Goal: Task Accomplishment & Management: Complete application form

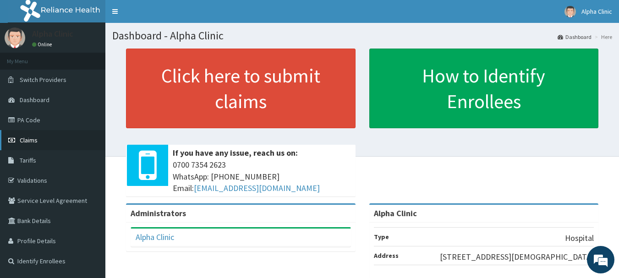
click at [38, 138] on link "Claims" at bounding box center [52, 140] width 105 height 20
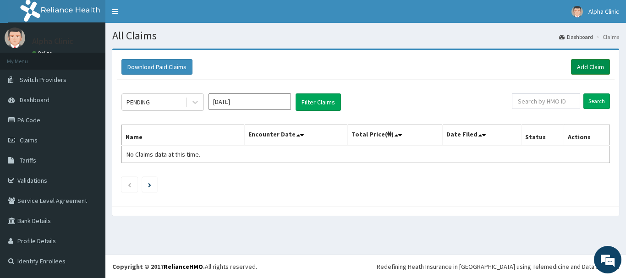
click at [594, 66] on link "Add Claim" at bounding box center [590, 67] width 39 height 16
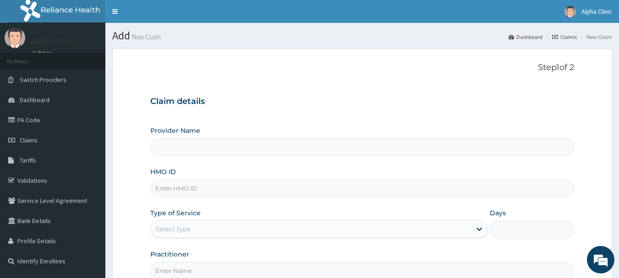
type input "Alpha Clinic"
click at [191, 189] on input "HMO ID" at bounding box center [362, 189] width 424 height 18
type input "a"
type input "ACX/10012/D"
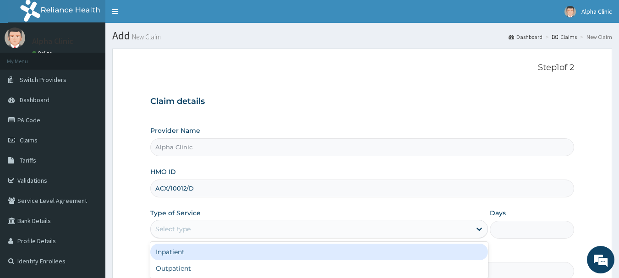
click at [188, 225] on div "Select type" at bounding box center [172, 229] width 35 height 9
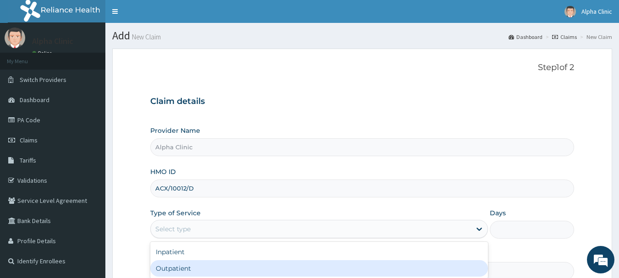
click at [188, 264] on div "Outpatient" at bounding box center [319, 268] width 338 height 16
type input "1"
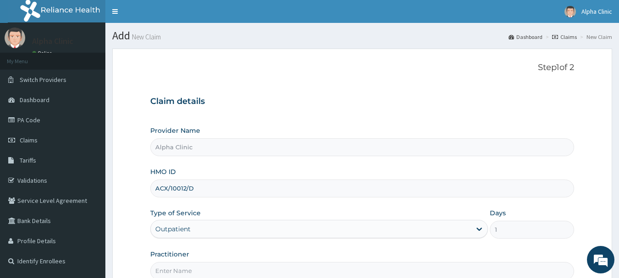
click at [191, 270] on input "Practitioner" at bounding box center [362, 271] width 424 height 18
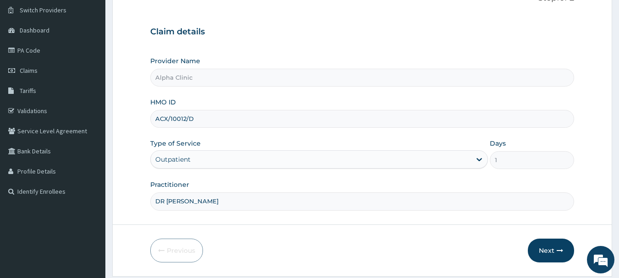
scroll to position [99, 0]
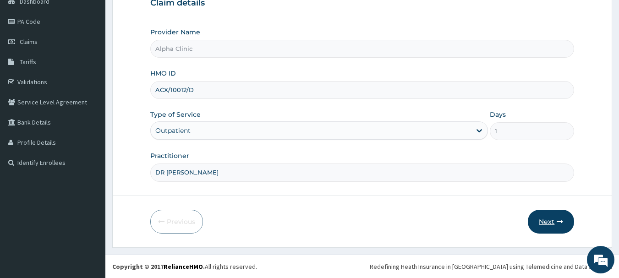
type input "DR T O ODUWOLE"
click at [552, 221] on button "Next" at bounding box center [551, 222] width 46 height 24
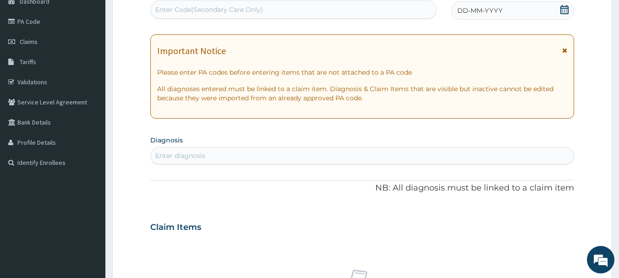
click at [506, 13] on div "DD-MM-YYYY" at bounding box center [512, 10] width 123 height 18
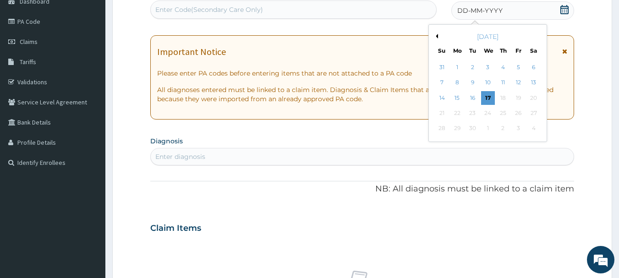
click at [506, 13] on div "DD-MM-YYYY" at bounding box center [512, 10] width 123 height 18
click at [473, 96] on div "16" at bounding box center [473, 98] width 14 height 14
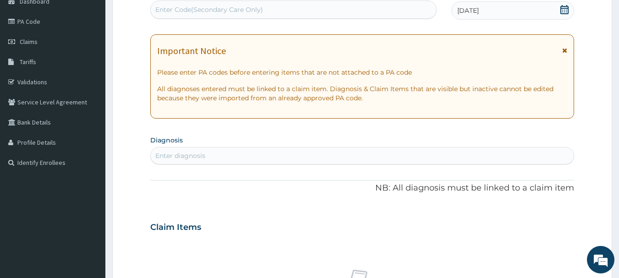
click at [236, 155] on div "Enter diagnosis" at bounding box center [362, 155] width 423 height 15
type input "Y"
type input "UPPER RES"
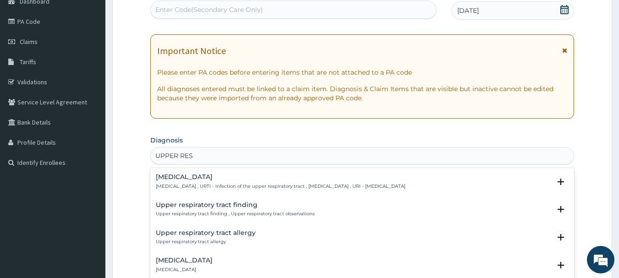
click at [239, 175] on h4 "Upper respiratory infection" at bounding box center [281, 177] width 250 height 7
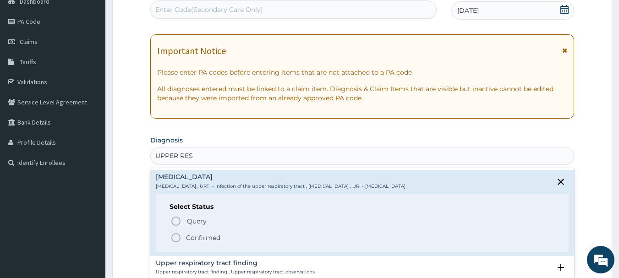
click at [176, 237] on icon "status option filled" at bounding box center [175, 237] width 11 height 11
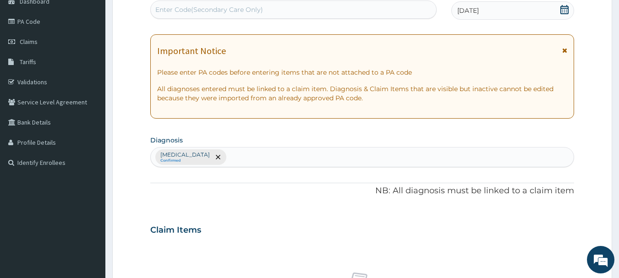
click at [243, 214] on div "PA Code / Prescription Code Enter Code(Secondary Care Only) Encounter Date 16-0…" at bounding box center [362, 227] width 424 height 477
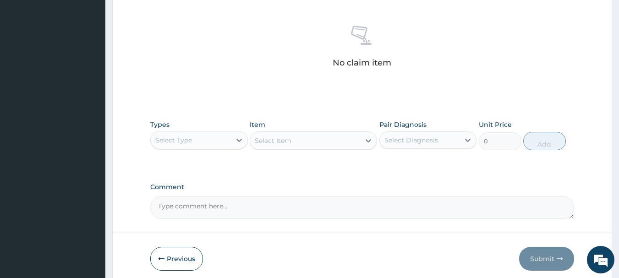
scroll to position [383, 0]
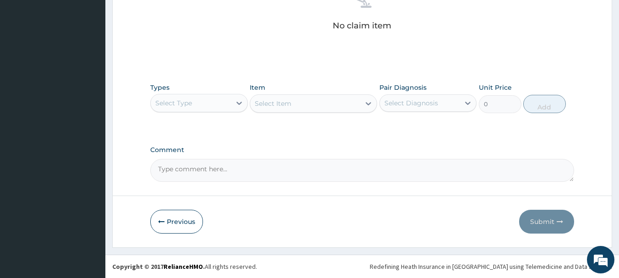
click at [208, 99] on div "Select Type" at bounding box center [191, 103] width 80 height 15
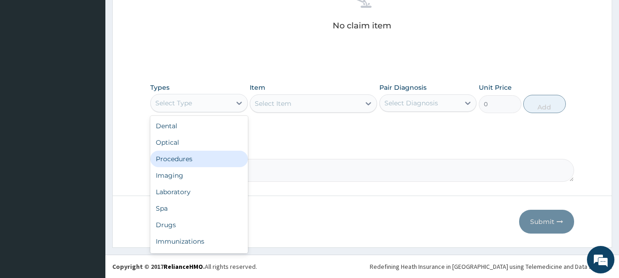
click at [188, 156] on div "Procedures" at bounding box center [199, 159] width 98 height 16
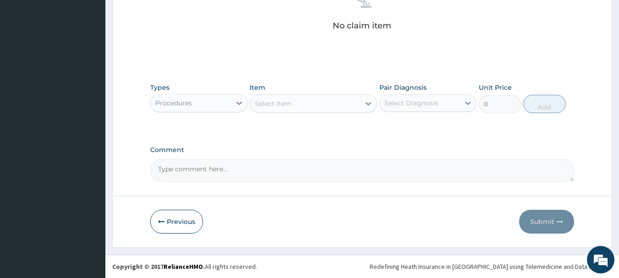
click at [279, 104] on div "Select Item" at bounding box center [273, 103] width 37 height 9
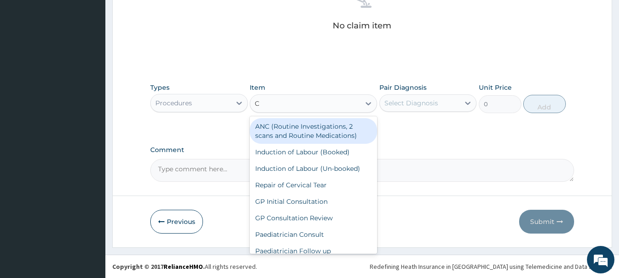
type input "CO"
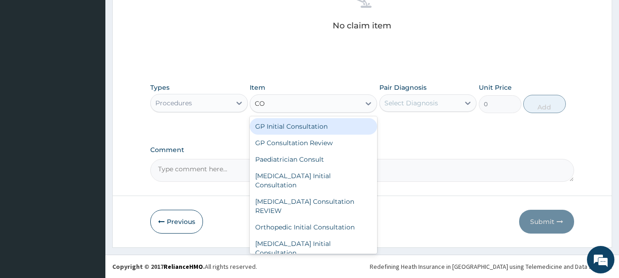
click at [295, 124] on div "GP Initial Consultation" at bounding box center [313, 126] width 127 height 16
type input "2500"
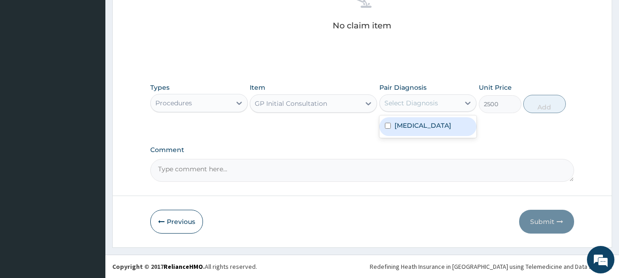
click at [395, 101] on div "Select Diagnosis" at bounding box center [411, 103] width 54 height 9
click at [408, 128] on label "Upper respiratory infection" at bounding box center [423, 125] width 57 height 9
checkbox input "true"
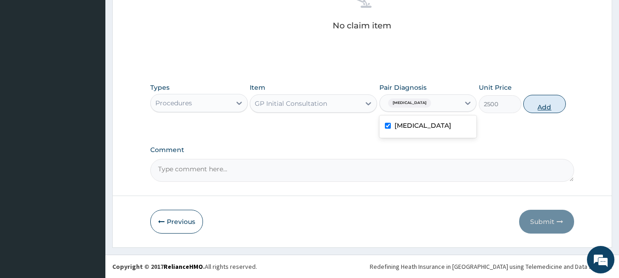
click at [547, 103] on button "Add" at bounding box center [544, 104] width 43 height 18
type input "0"
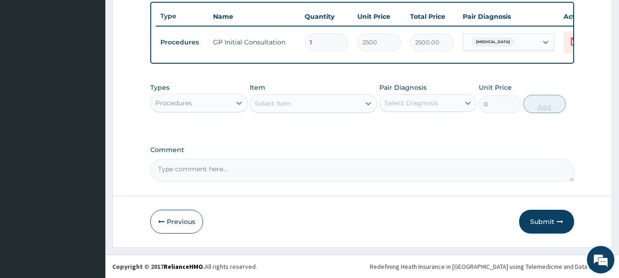
scroll to position [346, 0]
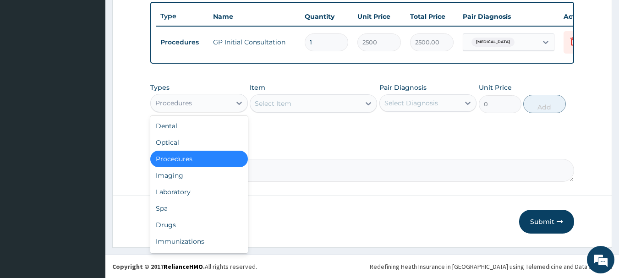
click at [182, 100] on div "Procedures" at bounding box center [173, 103] width 37 height 9
click at [171, 225] on div "Drugs" at bounding box center [199, 225] width 98 height 16
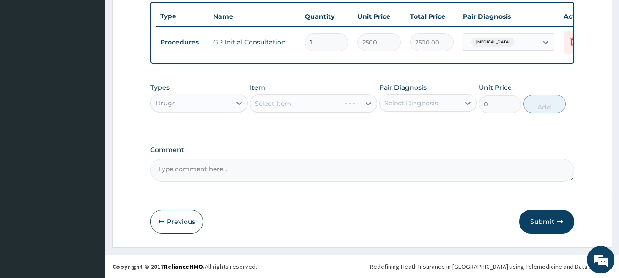
click at [265, 104] on div "Select Item" at bounding box center [313, 103] width 127 height 18
click at [276, 104] on div "Select Item" at bounding box center [273, 103] width 37 height 9
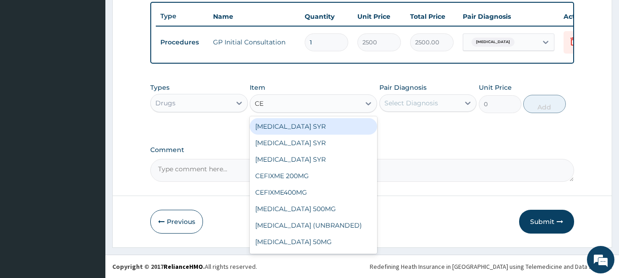
type input "CEF"
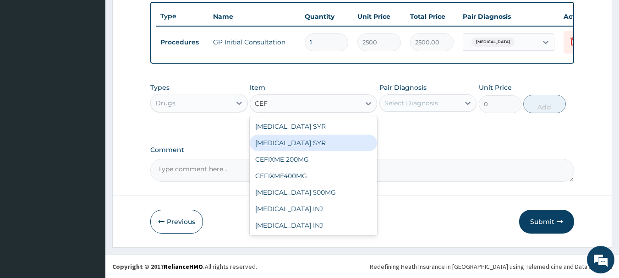
click at [293, 143] on div "[MEDICAL_DATA] SYR" at bounding box center [313, 143] width 127 height 16
type input "2800"
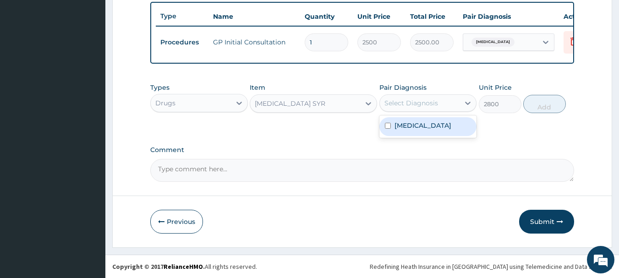
click at [410, 101] on div "Select Diagnosis" at bounding box center [411, 103] width 54 height 9
click at [411, 130] on label "[MEDICAL_DATA]" at bounding box center [423, 125] width 57 height 9
checkbox input "true"
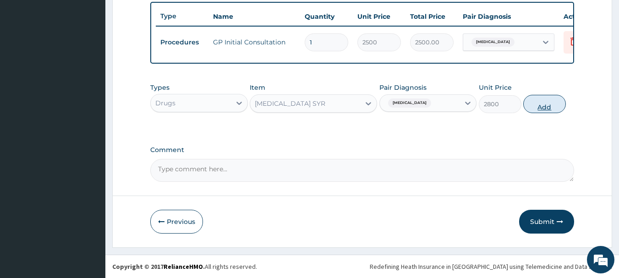
click at [533, 105] on button "Add" at bounding box center [544, 104] width 43 height 18
type input "0"
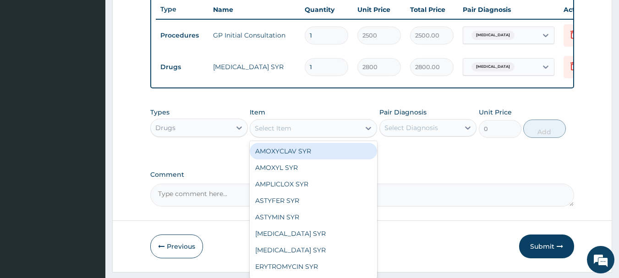
click at [278, 130] on div "Select Item" at bounding box center [273, 128] width 37 height 9
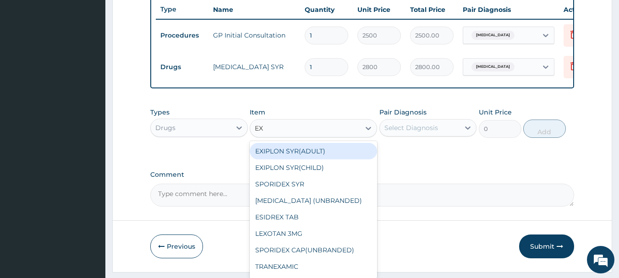
type input "EXI"
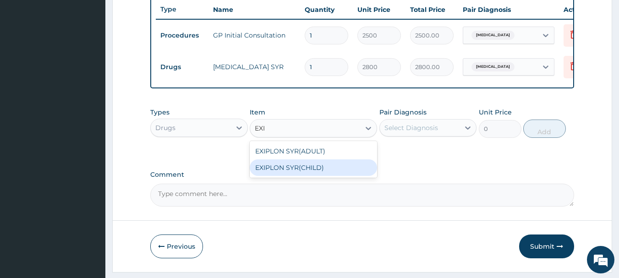
click at [294, 174] on div "EXIPLON SYR(CHILD)" at bounding box center [313, 167] width 127 height 16
type input "1500"
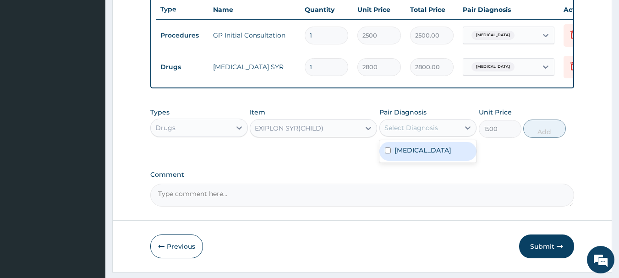
click at [424, 132] on div "Select Diagnosis" at bounding box center [411, 127] width 54 height 9
click at [429, 155] on label "Upper respiratory infection" at bounding box center [423, 150] width 57 height 9
checkbox input "true"
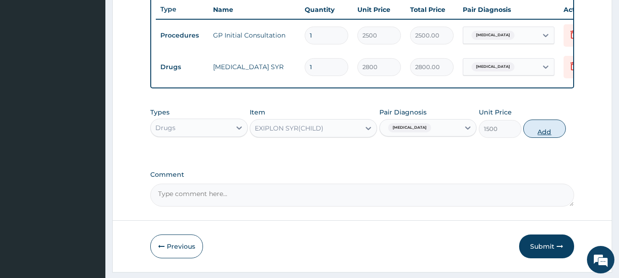
click at [548, 136] on button "Add" at bounding box center [544, 129] width 43 height 18
type input "0"
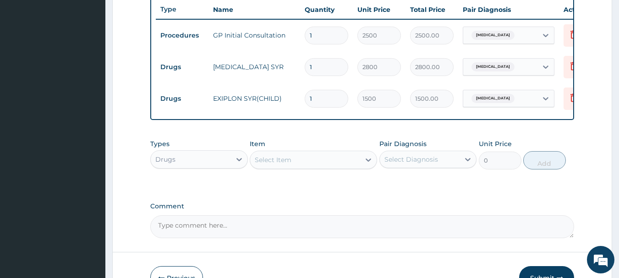
click at [281, 164] on div "Select Item" at bounding box center [273, 159] width 37 height 9
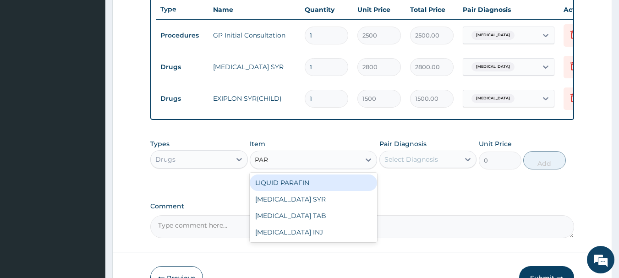
type input "PARA"
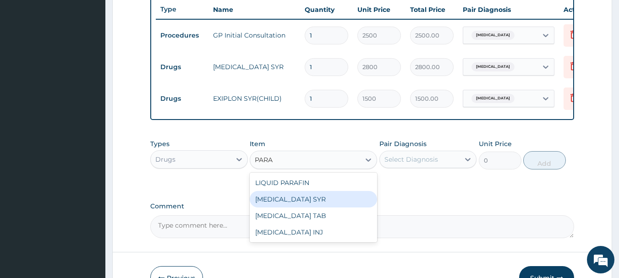
click at [281, 206] on div "PARACETAMOL SYR" at bounding box center [313, 199] width 127 height 16
type input "500"
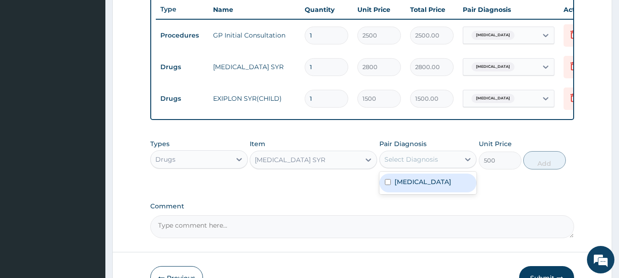
click at [424, 164] on div "Select Diagnosis" at bounding box center [411, 159] width 54 height 9
click at [427, 186] on label "Upper respiratory infection" at bounding box center [423, 181] width 57 height 9
checkbox input "true"
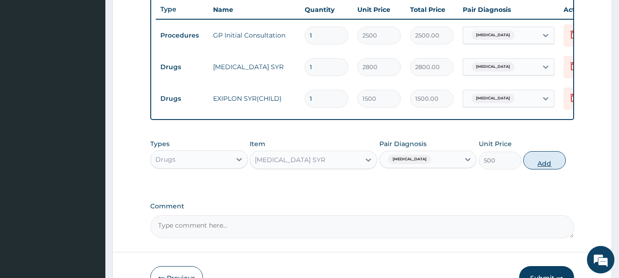
click at [537, 166] on button "Add" at bounding box center [544, 160] width 43 height 18
type input "0"
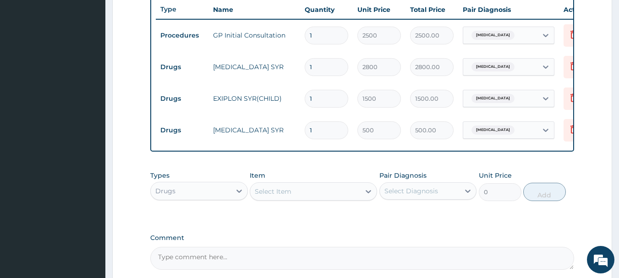
scroll to position [441, 0]
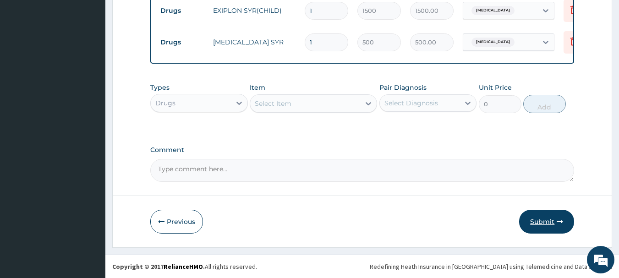
click at [551, 219] on button "Submit" at bounding box center [546, 222] width 55 height 24
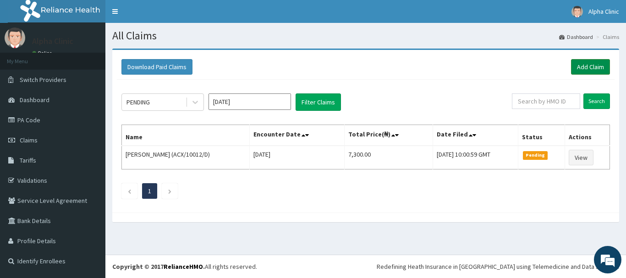
click at [598, 61] on link "Add Claim" at bounding box center [590, 67] width 39 height 16
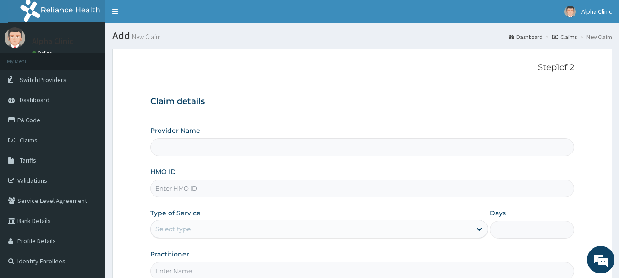
type input "Alpha Clinic"
click at [265, 191] on input "HMO ID" at bounding box center [362, 189] width 424 height 18
type input "ACX/10012/C"
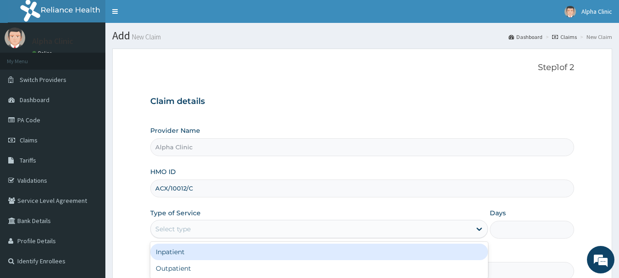
click at [254, 230] on div "Select type" at bounding box center [311, 229] width 320 height 15
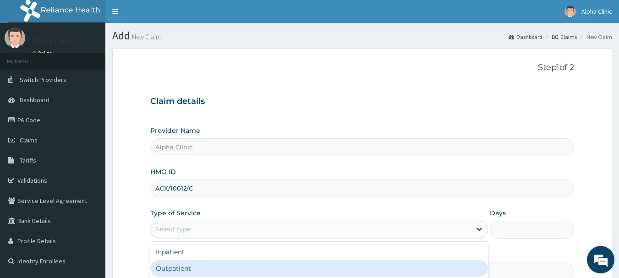
click at [231, 269] on div "Outpatient" at bounding box center [319, 268] width 338 height 16
type input "1"
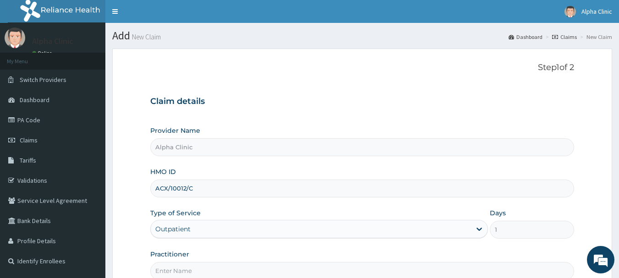
click at [223, 273] on input "Practitioner" at bounding box center [362, 271] width 424 height 18
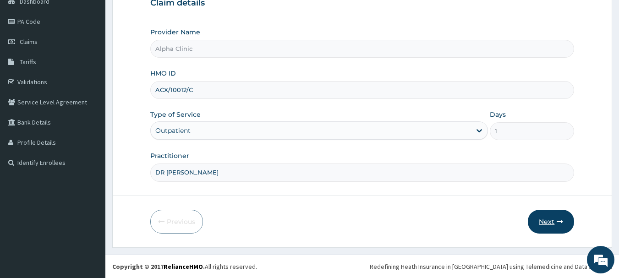
type input "DR T O ODUWOLE"
click at [558, 217] on button "Next" at bounding box center [551, 222] width 46 height 24
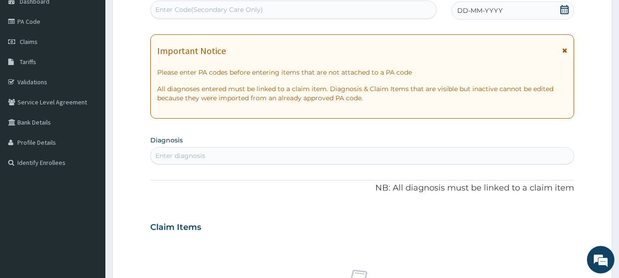
click at [565, 9] on icon at bounding box center [564, 9] width 9 height 9
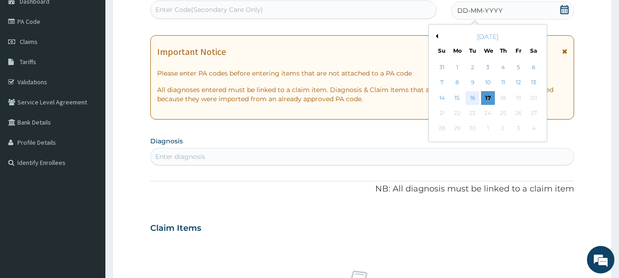
click at [472, 98] on div "16" at bounding box center [473, 98] width 14 height 14
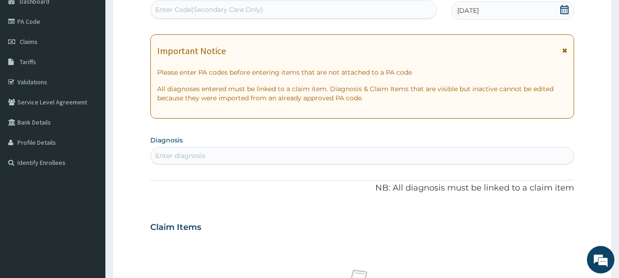
click at [265, 150] on div "Enter diagnosis" at bounding box center [362, 155] width 423 height 15
type input "UPPER RES"
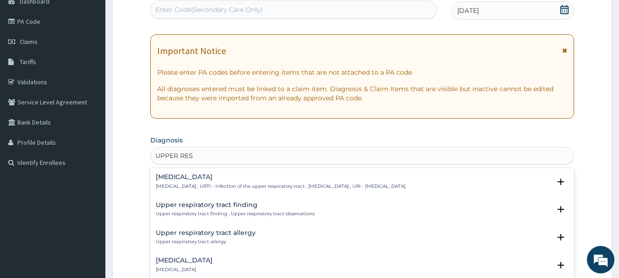
click at [217, 177] on h4 "Upper respiratory infection" at bounding box center [281, 177] width 250 height 7
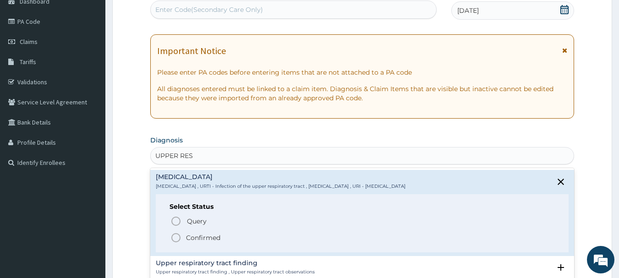
click at [172, 234] on icon "status option filled" at bounding box center [175, 237] width 11 height 11
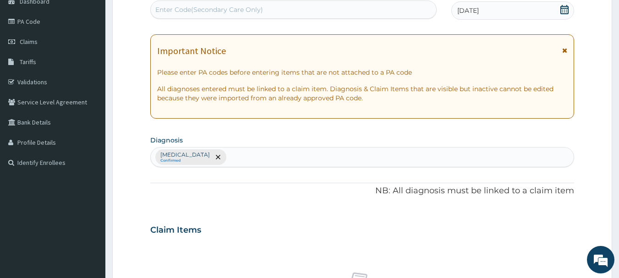
click at [260, 228] on div "Claim Items" at bounding box center [362, 228] width 424 height 24
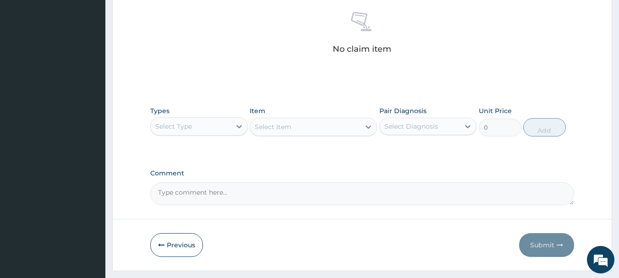
scroll to position [383, 0]
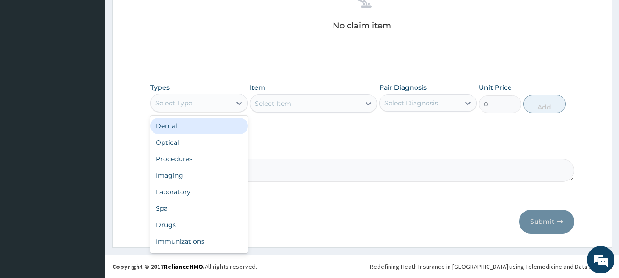
click at [194, 97] on div "Select Type" at bounding box center [191, 103] width 80 height 15
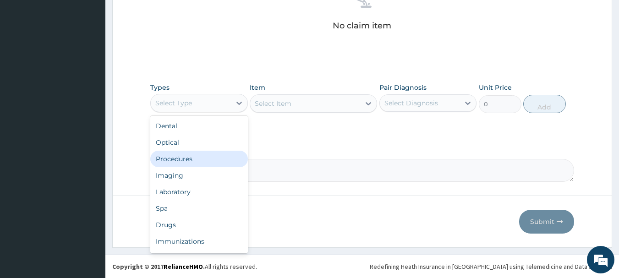
click at [181, 155] on div "Procedures" at bounding box center [199, 159] width 98 height 16
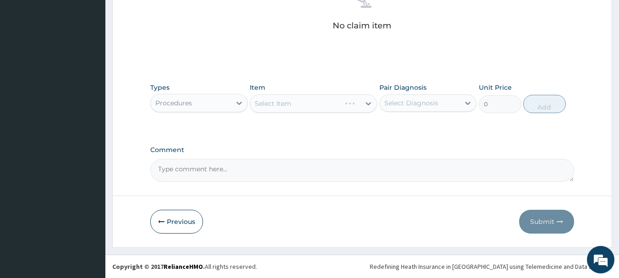
click at [283, 106] on div "Select Item" at bounding box center [313, 103] width 127 height 18
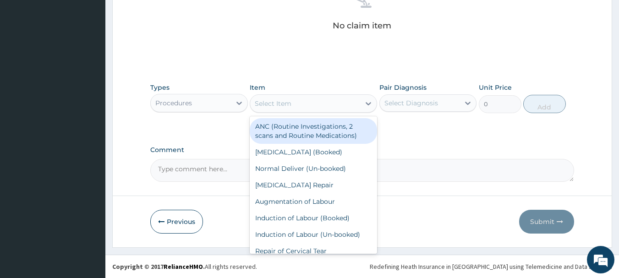
click at [283, 106] on div "Select Item" at bounding box center [273, 103] width 37 height 9
type input "CO"
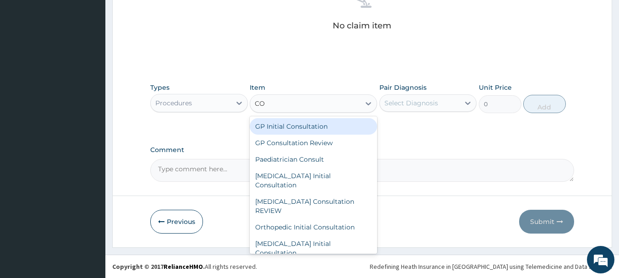
click at [285, 122] on div "GP Initial Consultation" at bounding box center [313, 126] width 127 height 16
type input "2500"
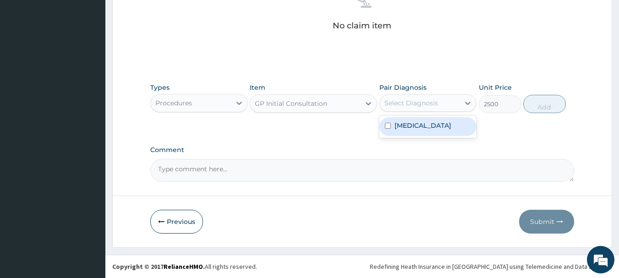
click at [407, 102] on div "Select Diagnosis" at bounding box center [411, 103] width 54 height 9
click at [398, 129] on label "[MEDICAL_DATA]" at bounding box center [423, 125] width 57 height 9
checkbox input "true"
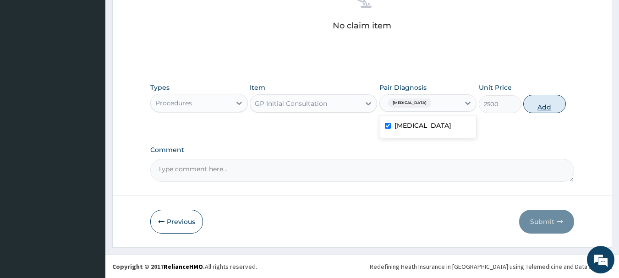
click at [542, 100] on button "Add" at bounding box center [544, 104] width 43 height 18
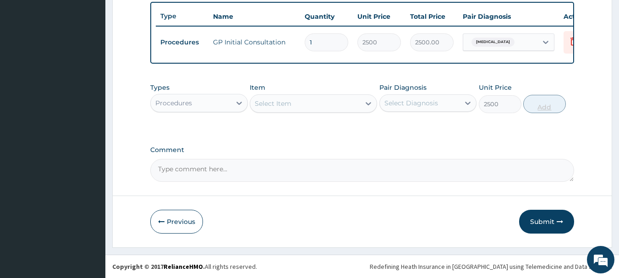
type input "0"
click at [189, 109] on div "Procedures" at bounding box center [191, 103] width 80 height 15
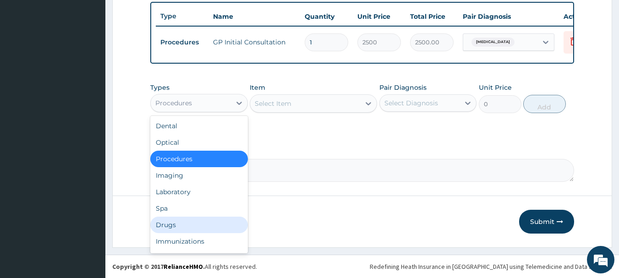
click at [178, 225] on div "Drugs" at bounding box center [199, 225] width 98 height 16
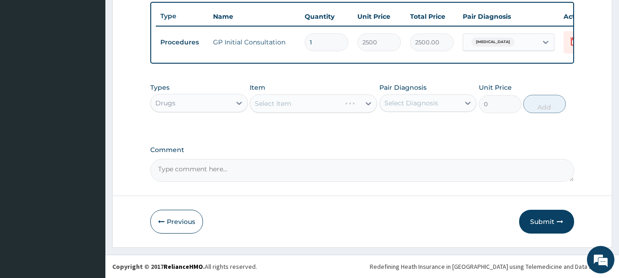
click at [291, 101] on div "Select Item" at bounding box center [313, 103] width 127 height 18
click at [291, 101] on div "Select Item" at bounding box center [305, 103] width 110 height 15
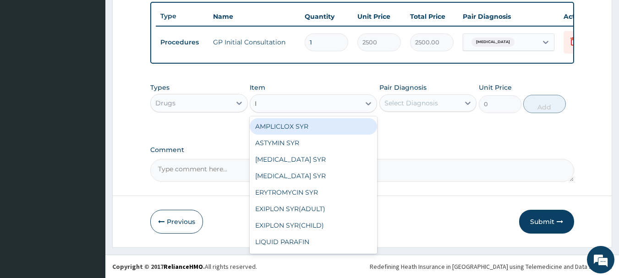
type input "IB"
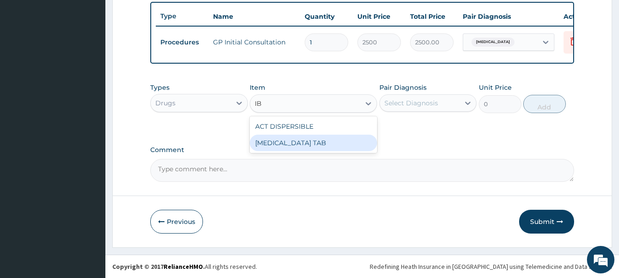
click at [291, 141] on div "[MEDICAL_DATA] TAB" at bounding box center [313, 143] width 127 height 16
type input "80"
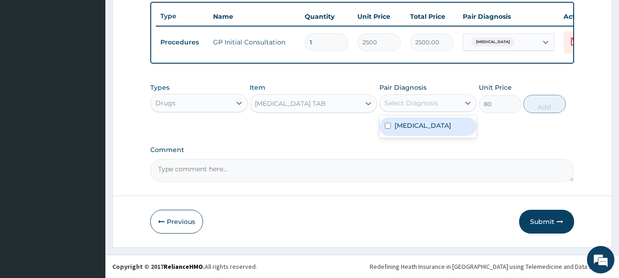
click at [409, 100] on div "Select Diagnosis" at bounding box center [411, 103] width 54 height 9
click at [405, 126] on label "[MEDICAL_DATA]" at bounding box center [423, 125] width 57 height 9
checkbox input "true"
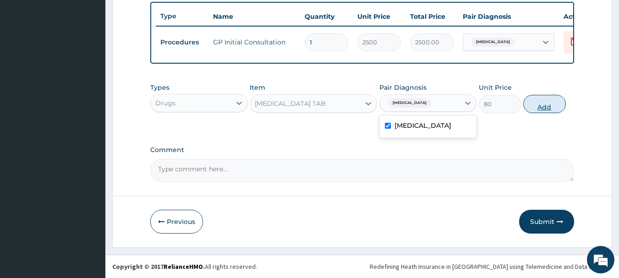
click at [549, 105] on button "Add" at bounding box center [544, 104] width 43 height 18
type input "0"
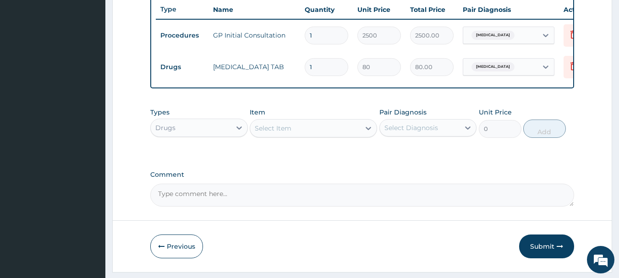
type input "12"
type input "960.00"
type input "12"
click at [269, 131] on div "Select Item" at bounding box center [273, 128] width 37 height 9
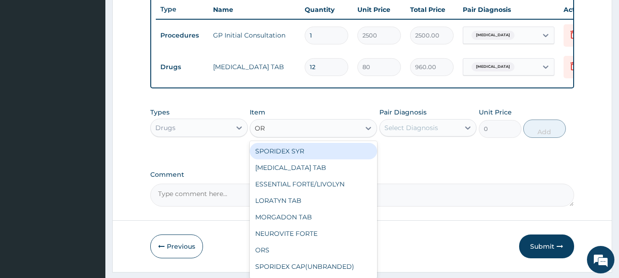
type input "ORA"
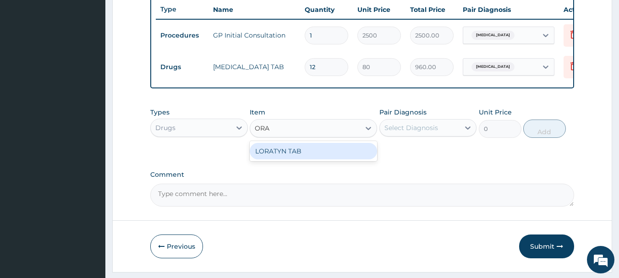
click at [277, 159] on div "LORATYN TAB" at bounding box center [313, 151] width 127 height 16
type input "200"
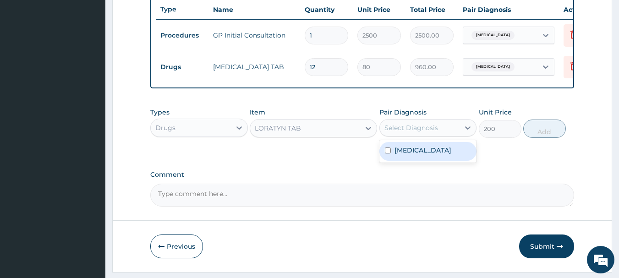
click at [421, 132] on div "Select Diagnosis" at bounding box center [411, 127] width 54 height 9
click at [424, 155] on label "Upper respiratory infection" at bounding box center [423, 150] width 57 height 9
checkbox input "true"
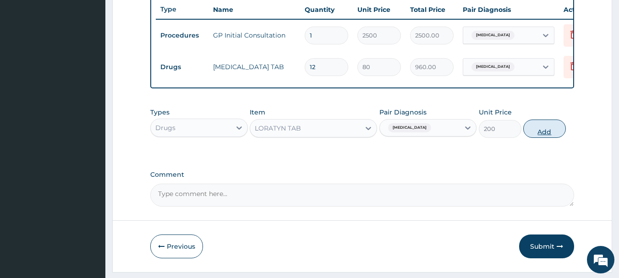
click at [545, 135] on button "Add" at bounding box center [544, 129] width 43 height 18
type input "0"
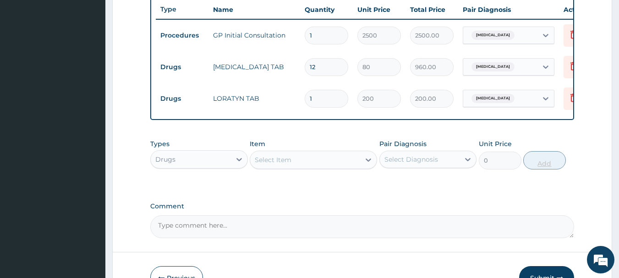
type input "2"
type input "400.00"
type input "3"
type input "600.00"
type input "4"
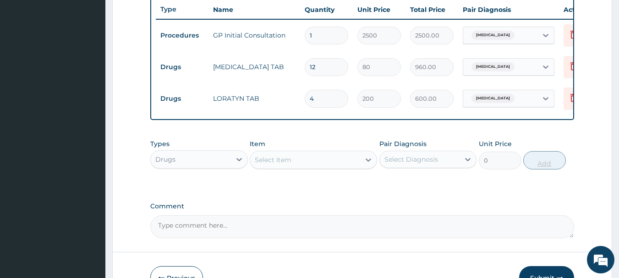
type input "800.00"
type input "5"
type input "1000.00"
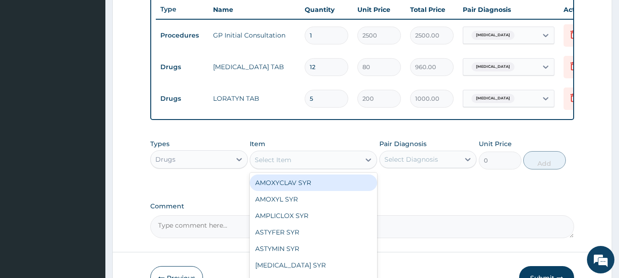
click at [322, 164] on div "Select Item" at bounding box center [305, 160] width 110 height 15
type input "VIT"
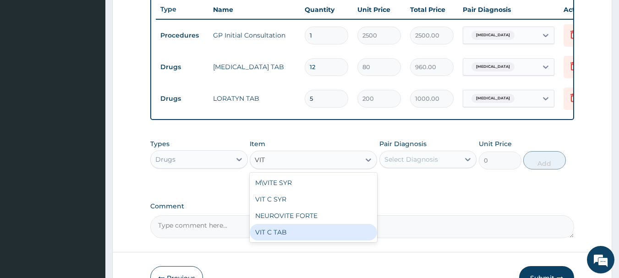
click at [295, 234] on div "VIT C TAB" at bounding box center [313, 232] width 127 height 16
type input "50"
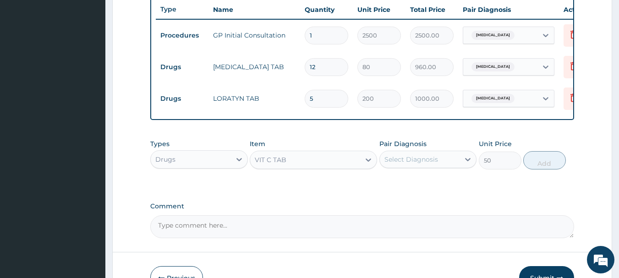
click at [435, 164] on div "Select Diagnosis" at bounding box center [411, 159] width 54 height 9
click at [418, 186] on label "Upper respiratory infection" at bounding box center [423, 181] width 57 height 9
checkbox input "true"
click at [535, 170] on button "Add" at bounding box center [544, 160] width 43 height 18
type input "0"
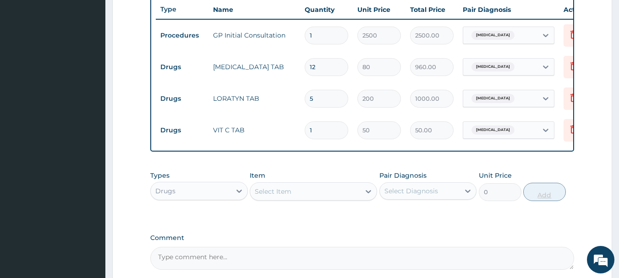
type input "15"
type input "750.00"
type input "15"
click at [515, 230] on div "PA Code / Prescription Code Enter Code(Secondary Care Only) Encounter Date 16-0…" at bounding box center [362, 6] width 424 height 528
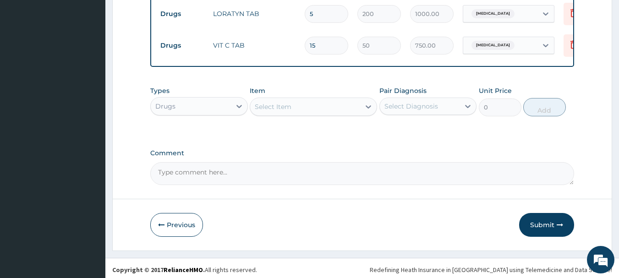
scroll to position [441, 0]
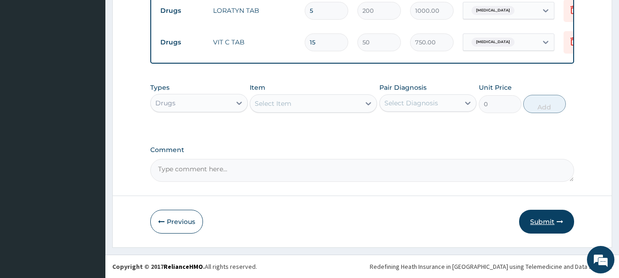
click at [549, 223] on button "Submit" at bounding box center [546, 222] width 55 height 24
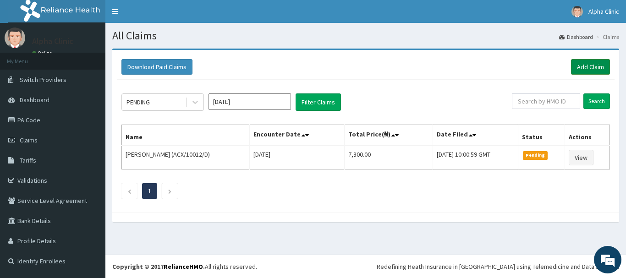
click at [585, 63] on link "Add Claim" at bounding box center [590, 67] width 39 height 16
click at [595, 65] on link "Add Claim" at bounding box center [590, 67] width 39 height 16
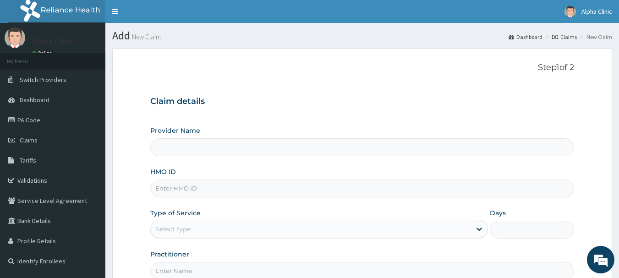
type input "Alpha Clinic"
click at [277, 188] on input "HMO ID" at bounding box center [362, 189] width 424 height 18
type input "ACX/10012/B"
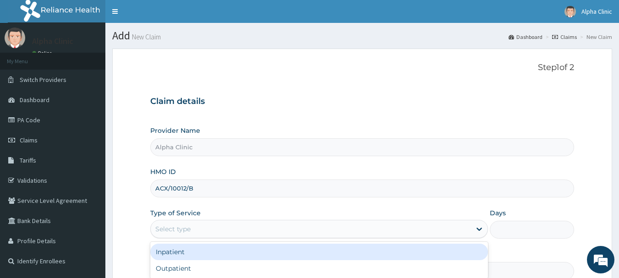
click at [268, 224] on div "Select type" at bounding box center [311, 229] width 320 height 15
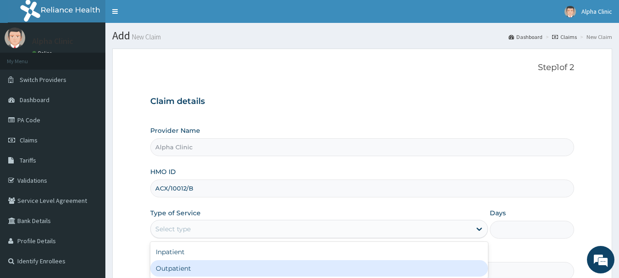
click at [235, 268] on div "Outpatient" at bounding box center [319, 268] width 338 height 16
type input "1"
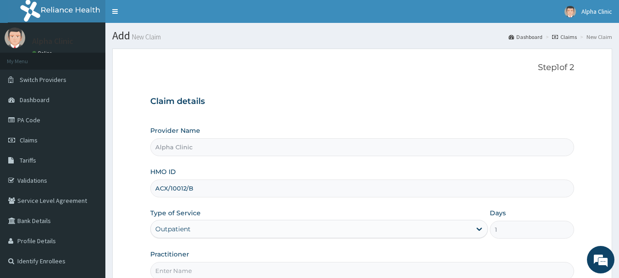
click at [235, 268] on input "Practitioner" at bounding box center [362, 271] width 424 height 18
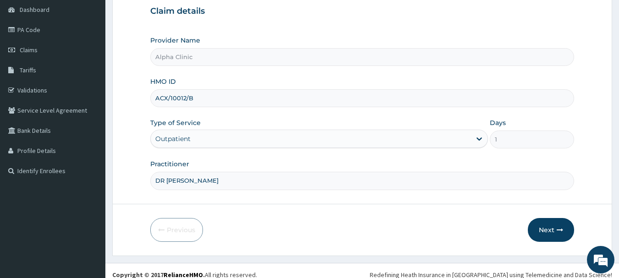
scroll to position [99, 0]
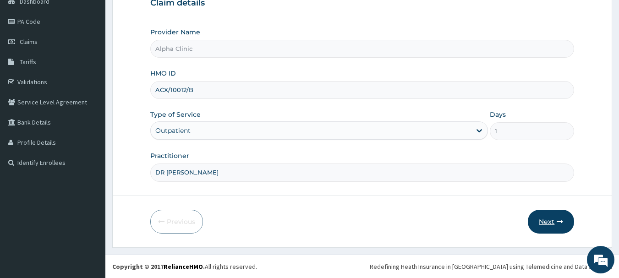
type input "DR T O ODUWOLE"
click at [554, 217] on button "Next" at bounding box center [551, 222] width 46 height 24
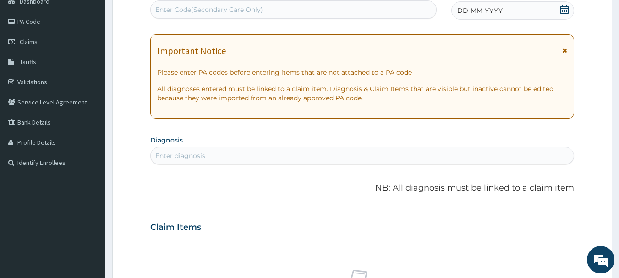
click at [564, 10] on icon at bounding box center [564, 9] width 9 height 9
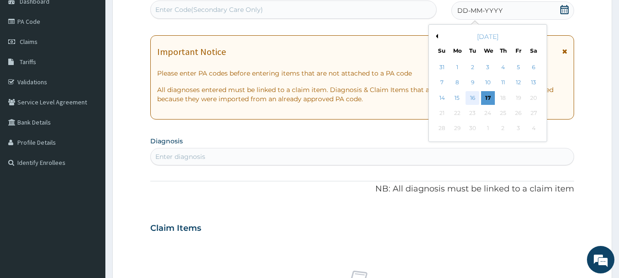
click at [470, 93] on div "16" at bounding box center [473, 98] width 14 height 14
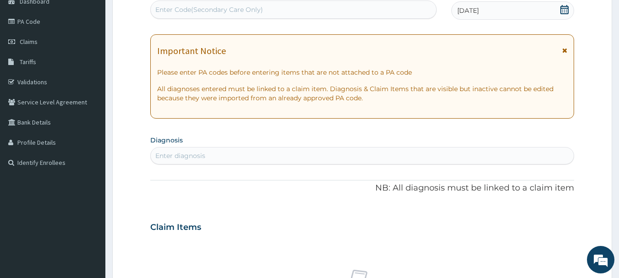
click at [365, 151] on div "Enter diagnosis" at bounding box center [362, 155] width 423 height 15
type input "UPPER RES"
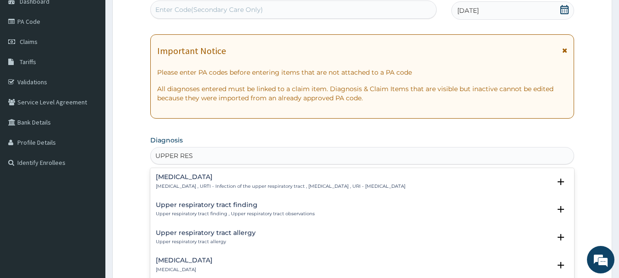
click at [287, 175] on h4 "Upper respiratory infection" at bounding box center [281, 177] width 250 height 7
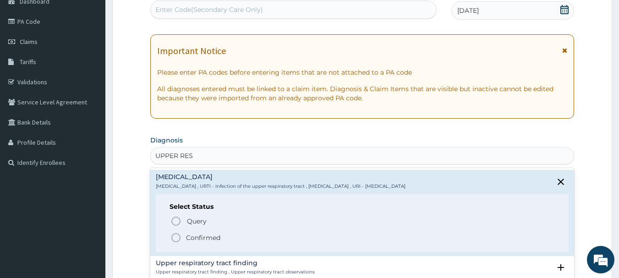
click at [176, 236] on icon "status option filled" at bounding box center [175, 237] width 11 height 11
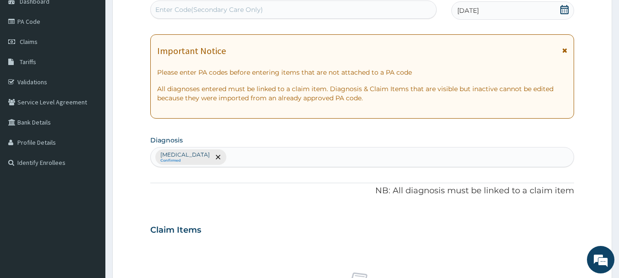
click at [239, 214] on div "PA Code / Prescription Code Enter Code(Secondary Care Only) Encounter Date 16-0…" at bounding box center [362, 227] width 424 height 477
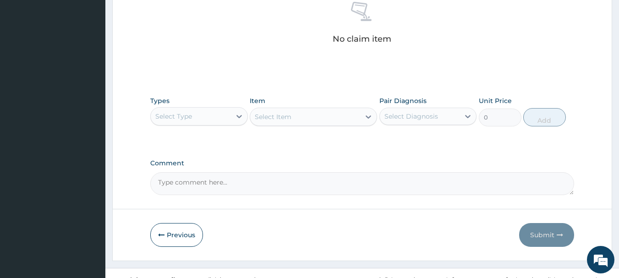
scroll to position [383, 0]
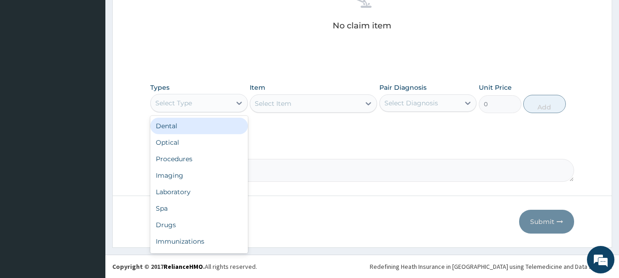
click at [199, 106] on div "Select Type" at bounding box center [191, 103] width 80 height 15
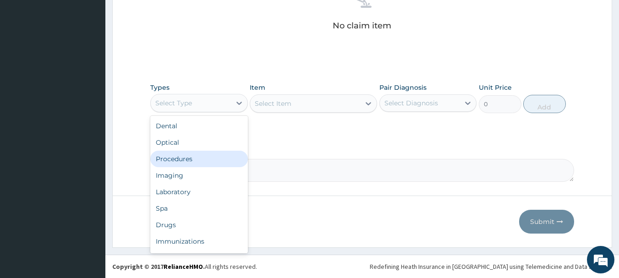
click at [192, 156] on div "Procedures" at bounding box center [199, 159] width 98 height 16
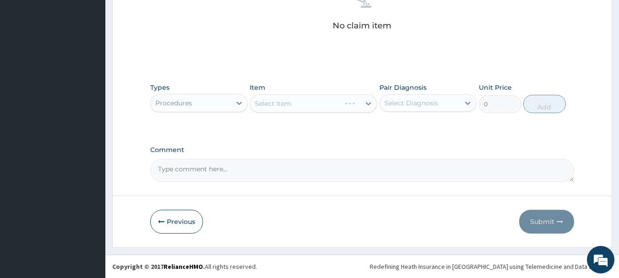
click at [316, 103] on div "Select Item" at bounding box center [313, 103] width 127 height 18
click at [316, 103] on div "Select Item" at bounding box center [305, 103] width 110 height 15
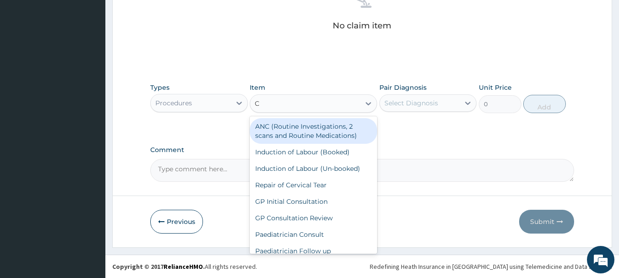
type input "CO"
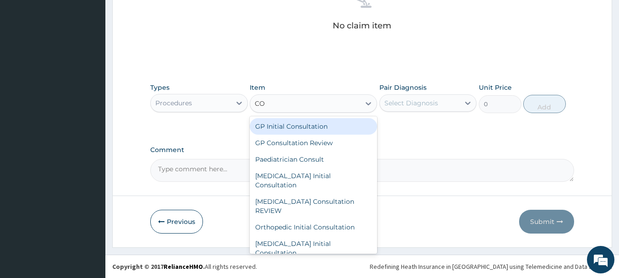
click at [307, 130] on div "GP Initial Consultation" at bounding box center [313, 126] width 127 height 16
type input "2500"
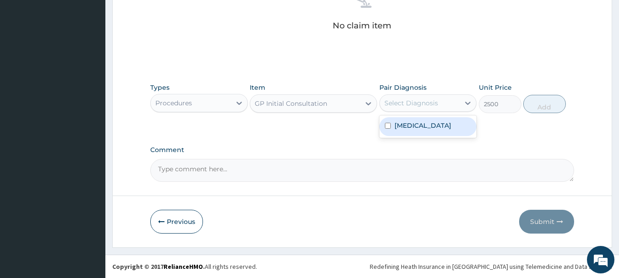
click at [407, 99] on div "Select Diagnosis" at bounding box center [411, 103] width 54 height 9
click at [401, 128] on label "Upper respiratory infection" at bounding box center [423, 125] width 57 height 9
checkbox input "true"
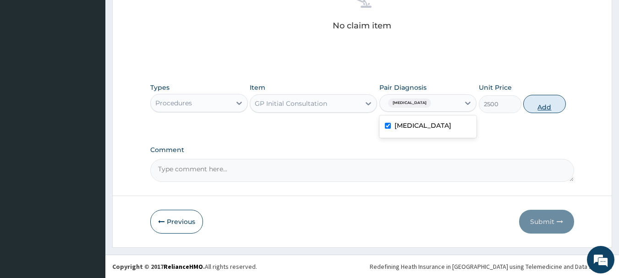
click at [539, 108] on button "Add" at bounding box center [544, 104] width 43 height 18
type input "0"
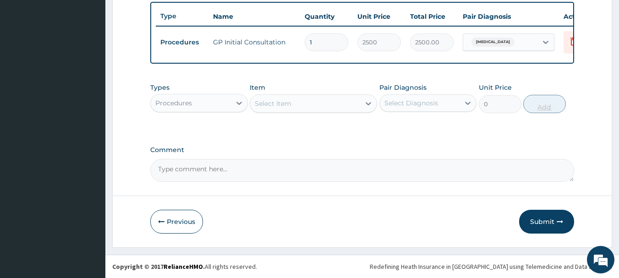
scroll to position [346, 0]
click at [231, 98] on div at bounding box center [239, 103] width 16 height 16
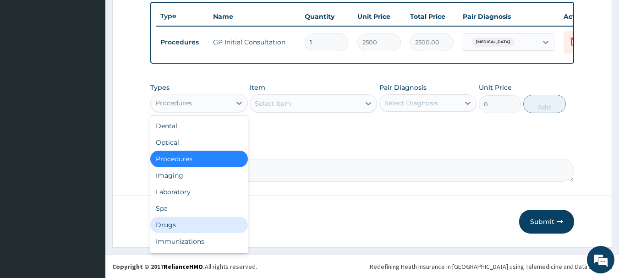
click at [174, 223] on div "Drugs" at bounding box center [199, 225] width 98 height 16
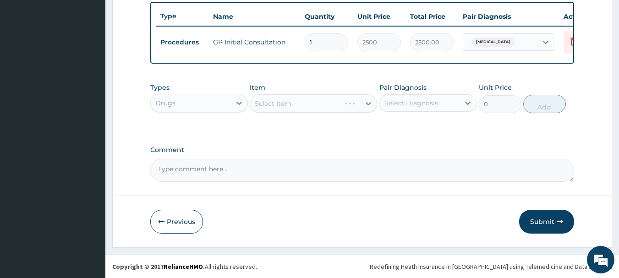
click at [292, 100] on div "Select Item" at bounding box center [313, 103] width 127 height 18
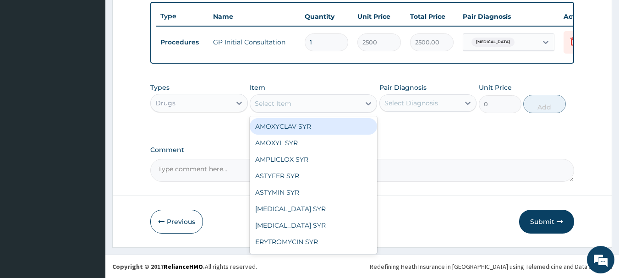
click at [292, 100] on div "Select Item" at bounding box center [305, 103] width 110 height 15
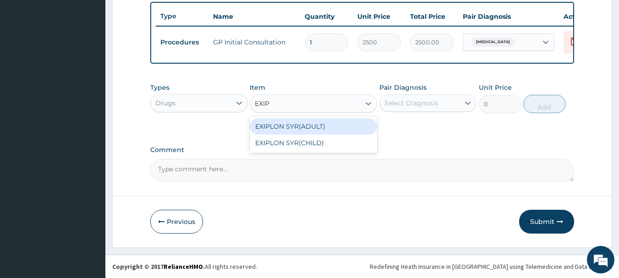
type input "EXIPL"
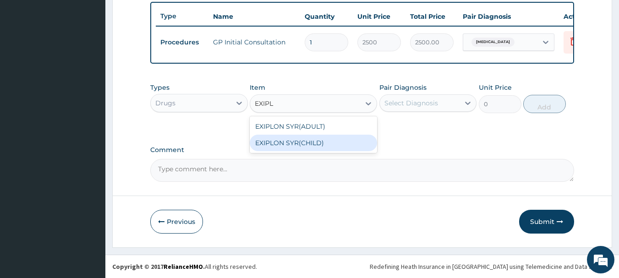
click at [299, 142] on div "EXIPLON SYR(CHILD)" at bounding box center [313, 143] width 127 height 16
type input "1500"
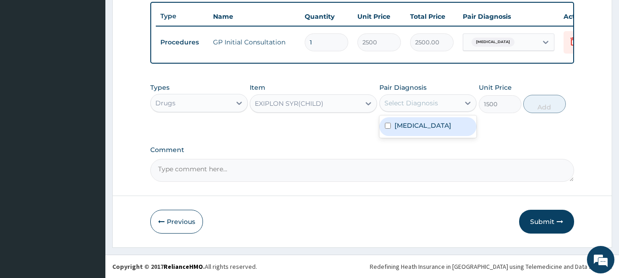
click at [394, 102] on div "Select Diagnosis" at bounding box center [411, 103] width 54 height 9
click at [404, 130] on label "Upper respiratory infection" at bounding box center [423, 125] width 57 height 9
checkbox input "true"
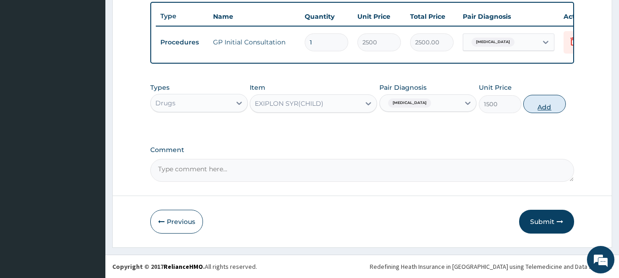
click at [542, 102] on button "Add" at bounding box center [544, 104] width 43 height 18
type input "0"
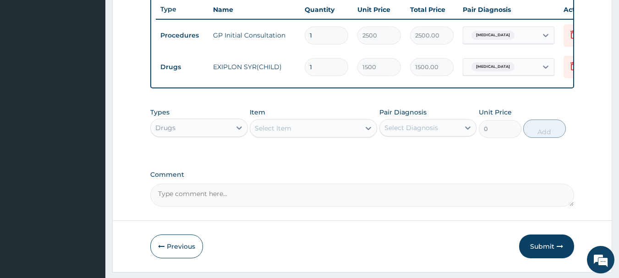
click at [327, 136] on div "Select Item" at bounding box center [305, 128] width 110 height 15
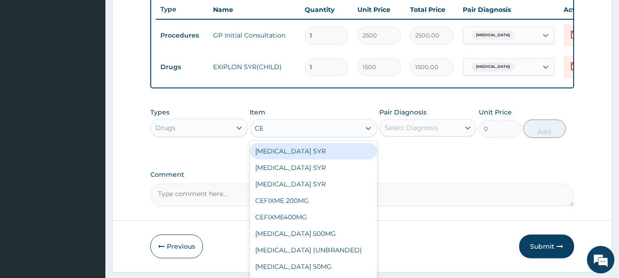
type input "CEF"
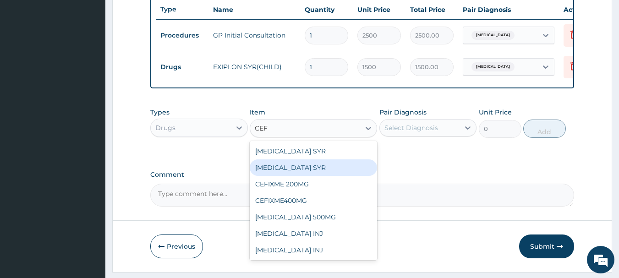
click at [310, 170] on div "CEFUROXIME SYR" at bounding box center [313, 167] width 127 height 16
type input "2800"
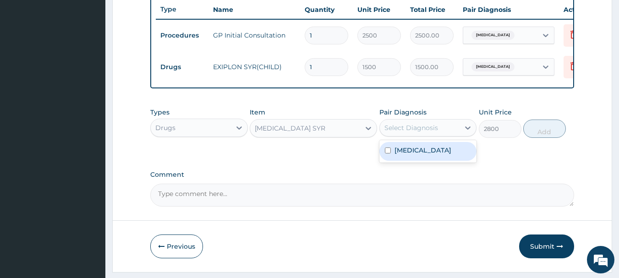
click at [403, 132] on div "Select Diagnosis" at bounding box center [411, 127] width 54 height 9
click at [408, 161] on div "Upper respiratory infection" at bounding box center [428, 151] width 98 height 19
checkbox input "true"
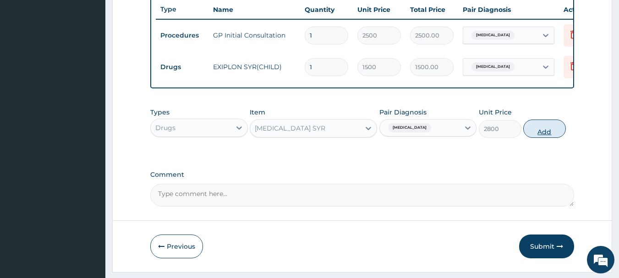
click at [541, 135] on button "Add" at bounding box center [544, 129] width 43 height 18
type input "0"
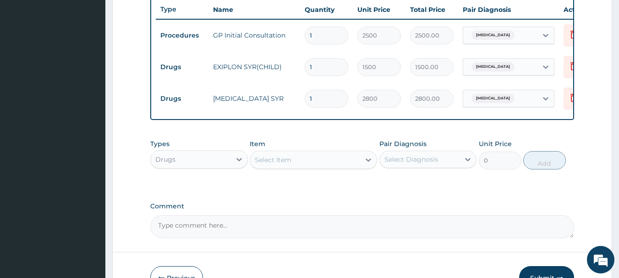
click at [268, 164] on div "Select Item" at bounding box center [273, 159] width 37 height 9
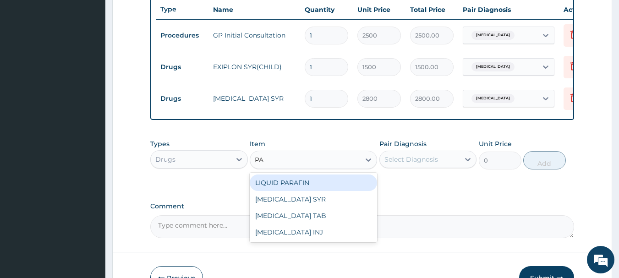
type input "PAR"
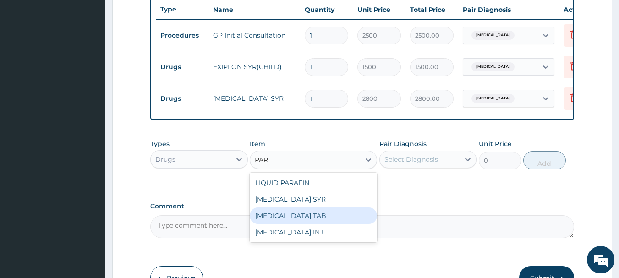
click at [284, 221] on div "PARACETAMOL TAB" at bounding box center [313, 216] width 127 height 16
type input "70"
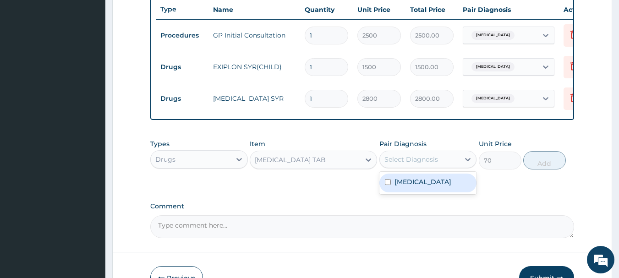
click at [400, 164] on div "Select Diagnosis" at bounding box center [411, 159] width 54 height 9
click at [393, 192] on div "Upper respiratory infection" at bounding box center [428, 183] width 98 height 19
checkbox input "true"
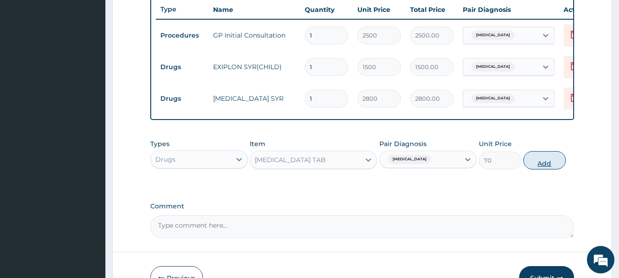
click at [540, 164] on button "Add" at bounding box center [544, 160] width 43 height 18
type input "0"
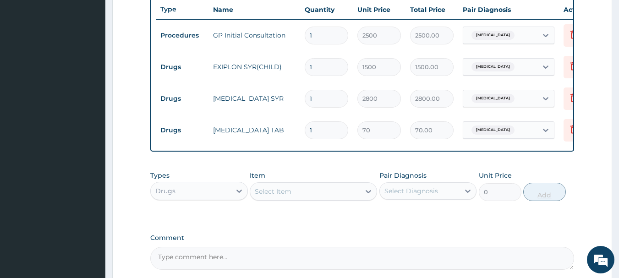
type input "2"
type input "140.00"
type input "3"
type input "210.00"
type input "4"
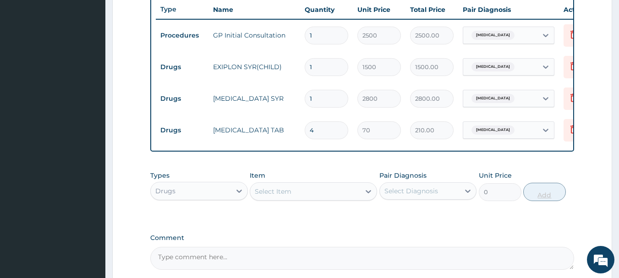
type input "280.00"
type input "5"
type input "350.00"
click at [572, 95] on icon at bounding box center [573, 97] width 6 height 8
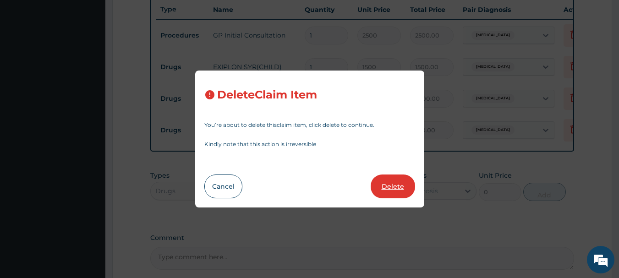
click at [392, 186] on button "Delete" at bounding box center [393, 187] width 44 height 24
type input "5"
type input "70"
type input "350.00"
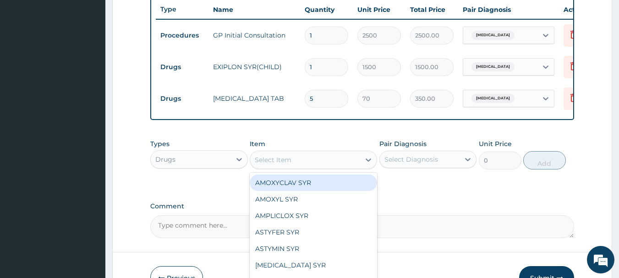
click at [293, 167] on div "Select Item" at bounding box center [305, 160] width 110 height 15
type input "CEF"
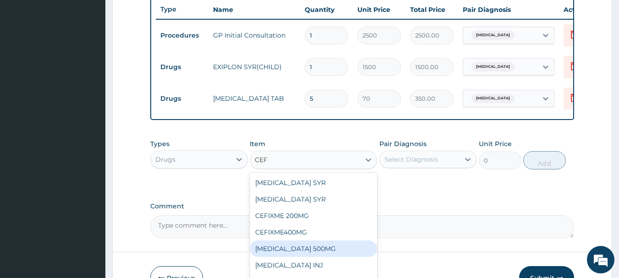
click at [305, 257] on div "CEFUROXIME 500MG" at bounding box center [313, 249] width 127 height 16
type input "350"
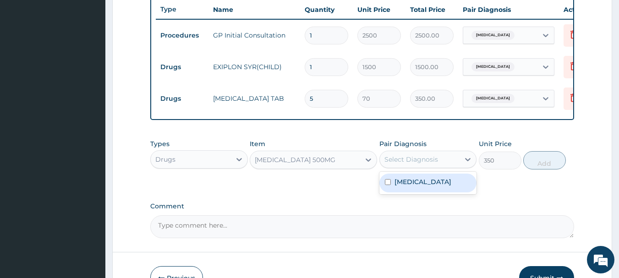
click at [424, 164] on div "Select Diagnosis" at bounding box center [411, 159] width 54 height 9
click at [424, 186] on label "Upper respiratory infection" at bounding box center [423, 181] width 57 height 9
checkbox input "true"
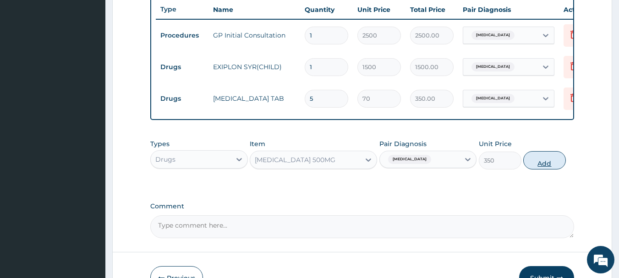
click at [547, 165] on button "Add" at bounding box center [544, 160] width 43 height 18
type input "0"
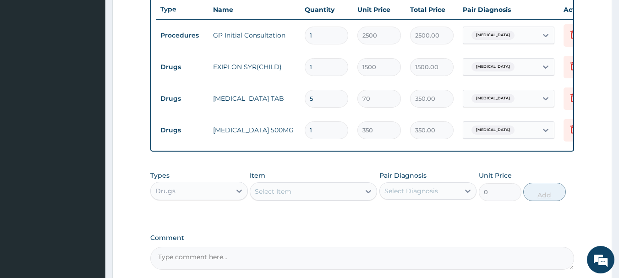
type input "2"
type input "700.00"
type input "3"
type input "1050.00"
type input "4"
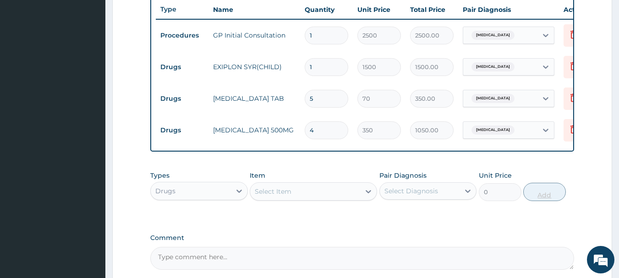
type input "1400.00"
type input "5"
type input "1750.00"
type input "6"
type input "2100.00"
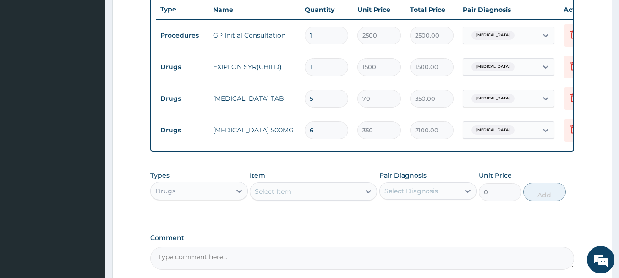
type input "7"
type input "2450.00"
click at [464, 227] on div "PA Code / Prescription Code Enter Code(Secondary Care Only) Encounter Date 16-0…" at bounding box center [362, 6] width 424 height 528
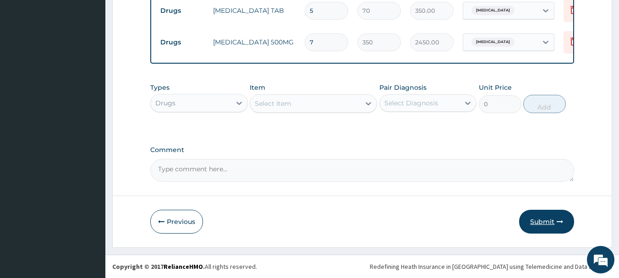
click at [540, 220] on button "Submit" at bounding box center [546, 222] width 55 height 24
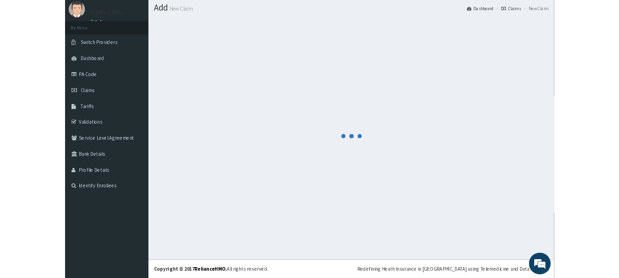
scroll to position [37, 0]
